Goal: Information Seeking & Learning: Learn about a topic

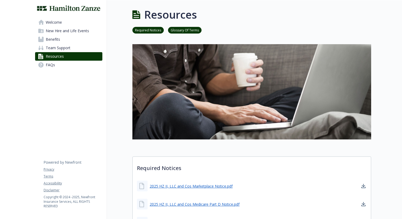
click at [56, 35] on span "New Hire and Life Events" at bounding box center [67, 31] width 43 height 8
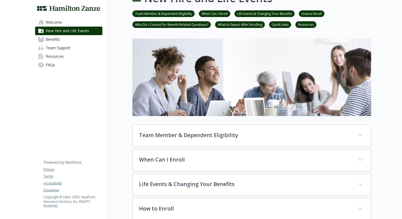
scroll to position [17, 0]
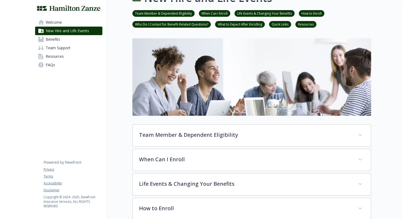
click at [65, 41] on link "Benefits" at bounding box center [68, 39] width 67 height 8
